Goal: Information Seeking & Learning: Learn about a topic

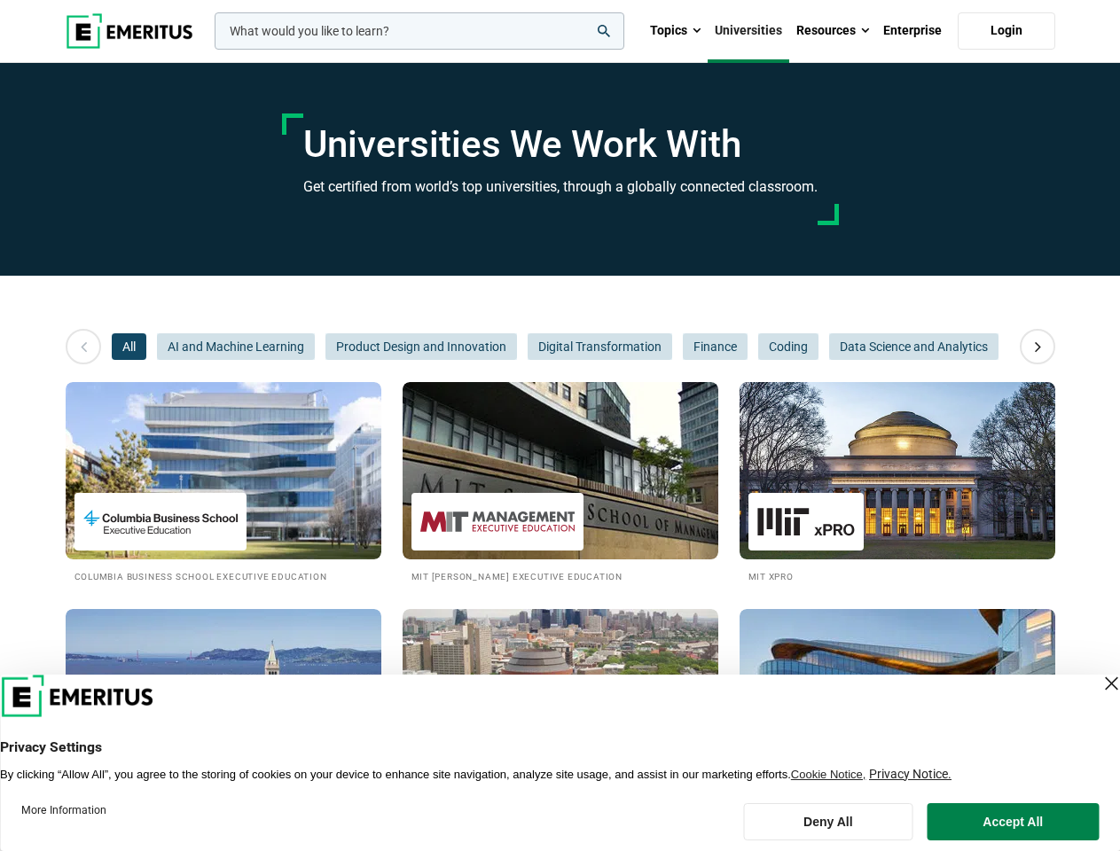
click at [419, 31] on input "woocommerce-product-search-field-0" at bounding box center [420, 30] width 410 height 37
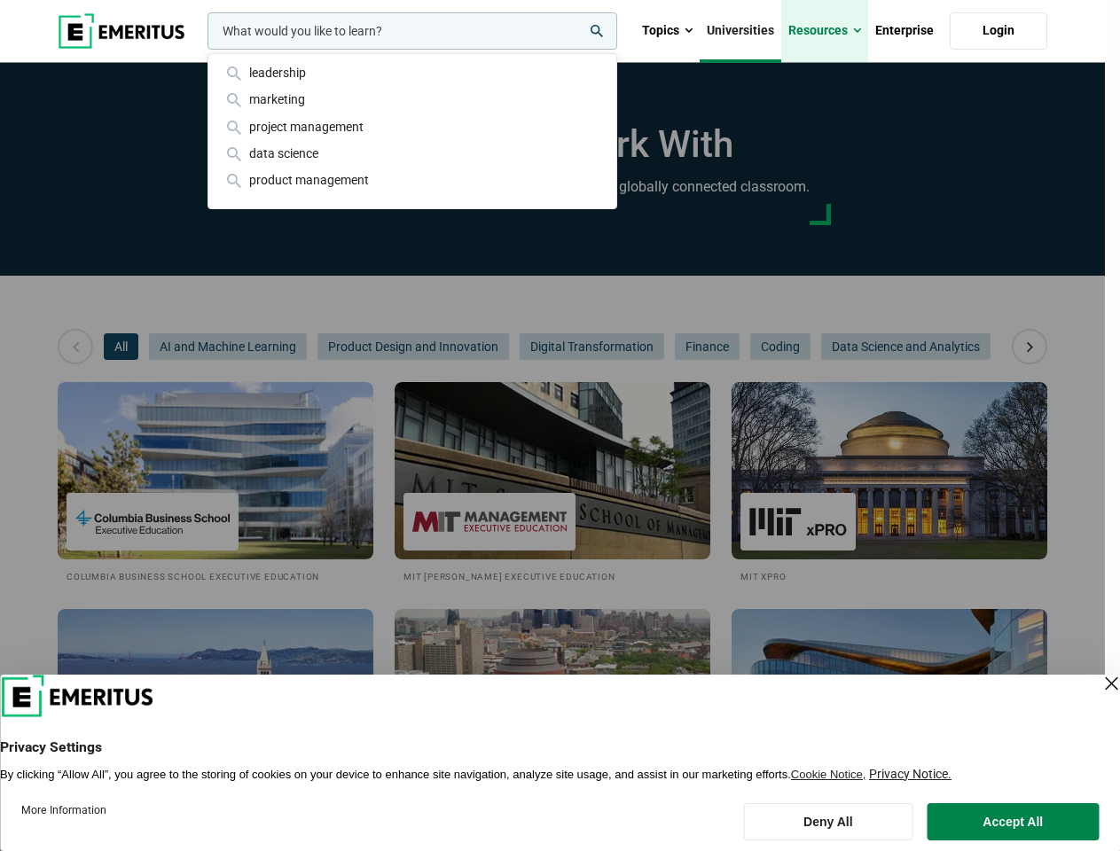
click at [833, 31] on link "Resources" at bounding box center [824, 31] width 87 height 62
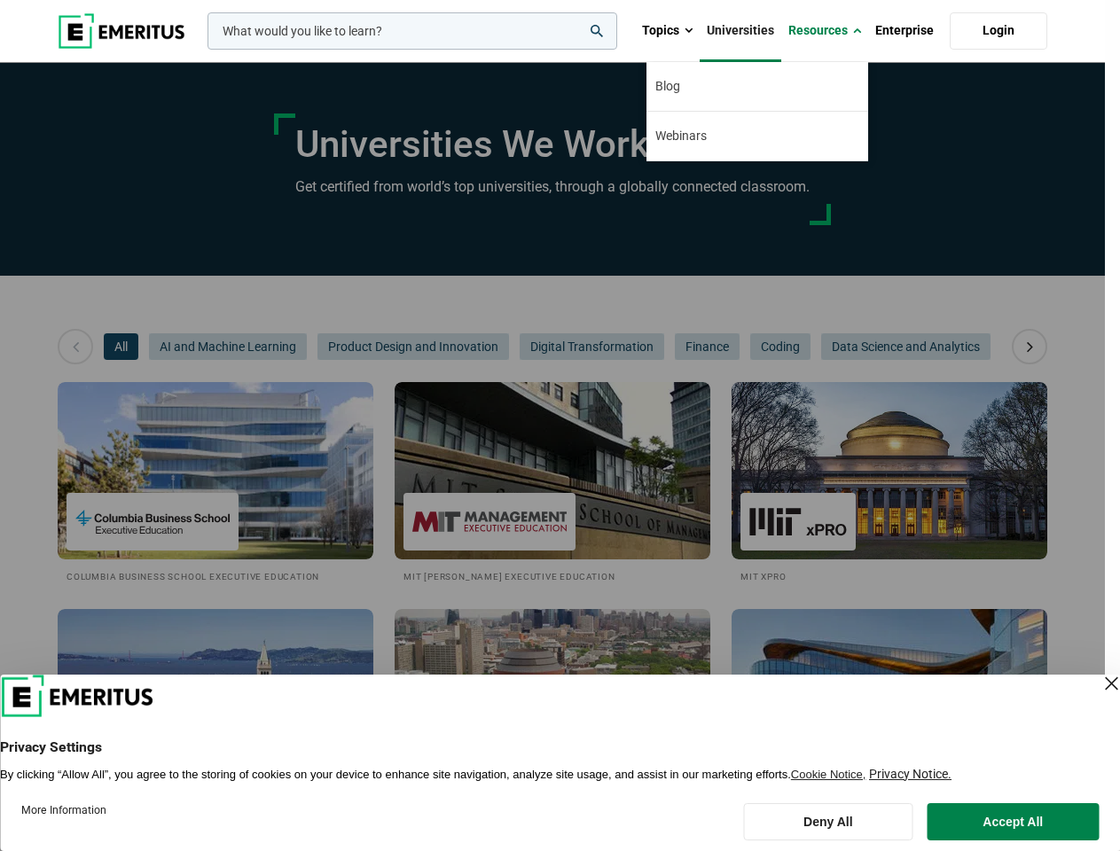
click at [204, 50] on div "leadership marketing project management data science product management" at bounding box center [410, 30] width 413 height 37
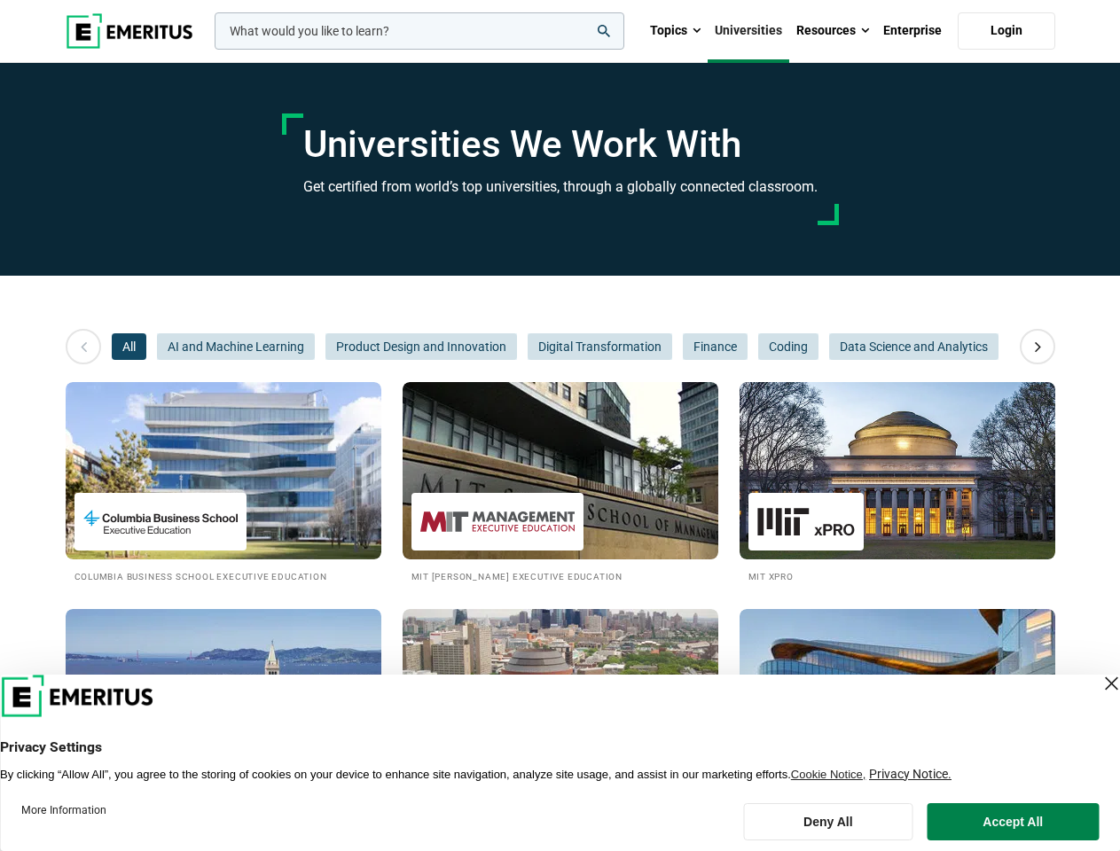
click at [1037, 347] on icon at bounding box center [1037, 347] width 31 height 32
click at [157, 347] on span "AI and Machine Learning" at bounding box center [236, 346] width 158 height 27
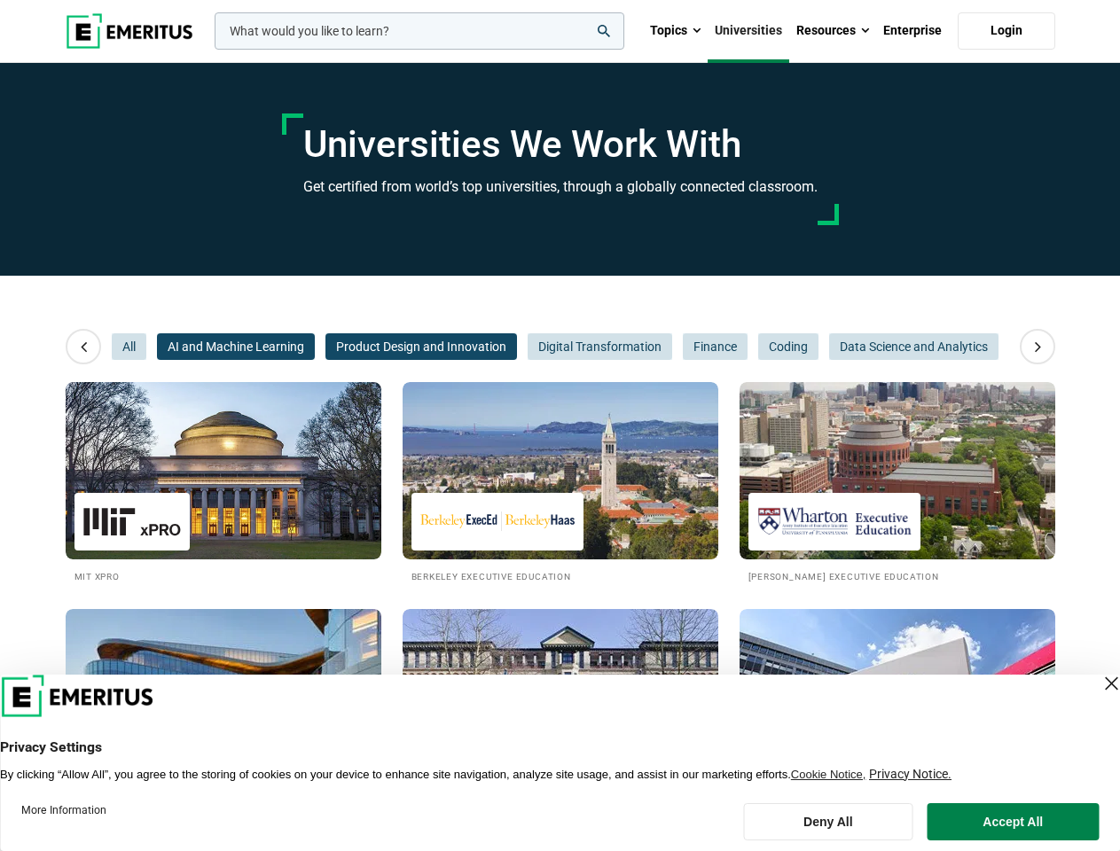
click at [325, 347] on span "Product Design and Innovation" at bounding box center [421, 346] width 192 height 27
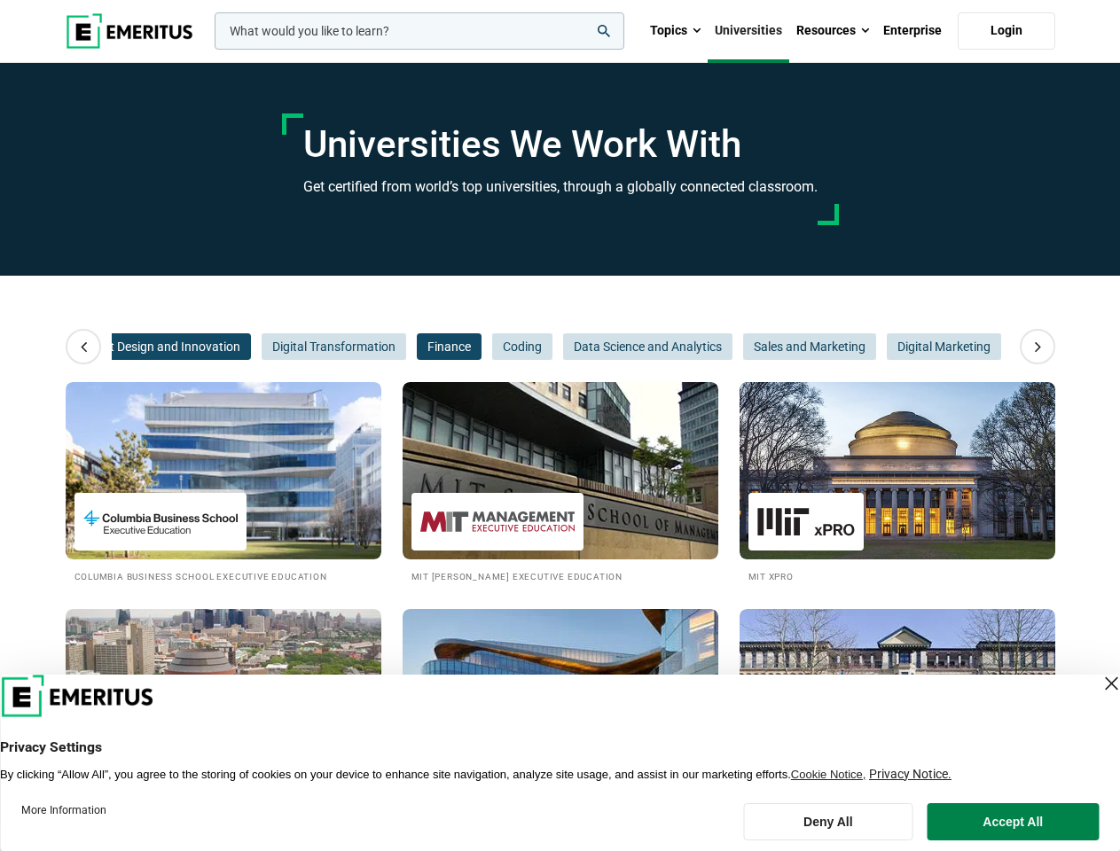
click at [421, 347] on span "Finance" at bounding box center [449, 346] width 65 height 27
